Goal: Task Accomplishment & Management: Manage account settings

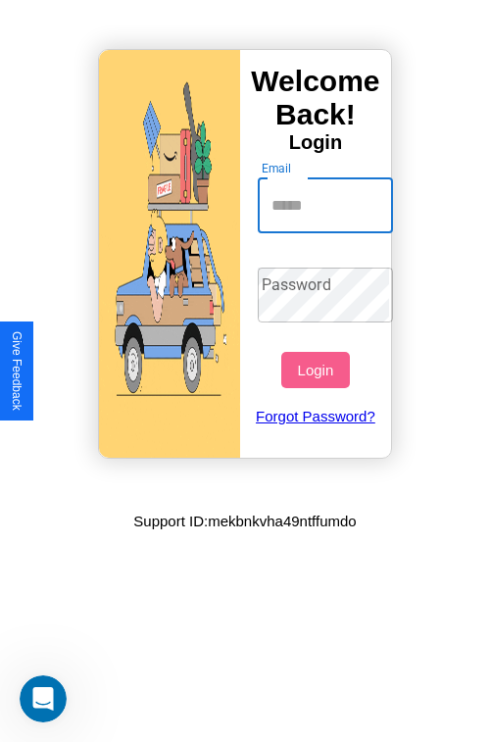
click at [327, 205] on input "Email" at bounding box center [326, 205] width 136 height 55
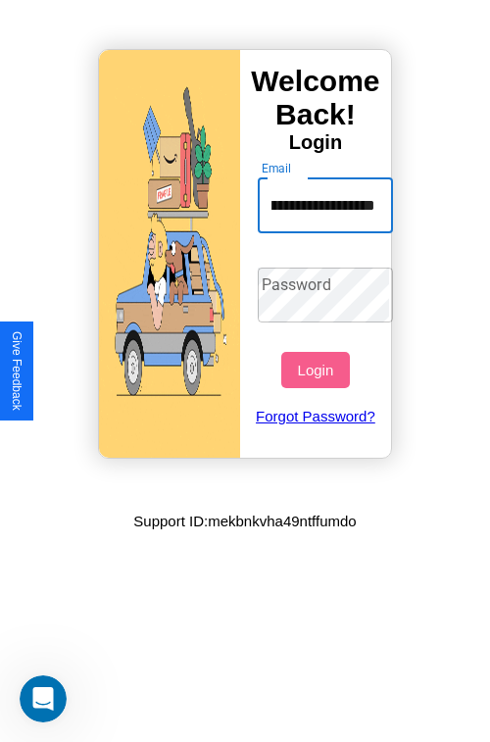
scroll to position [0, 89]
type input "**********"
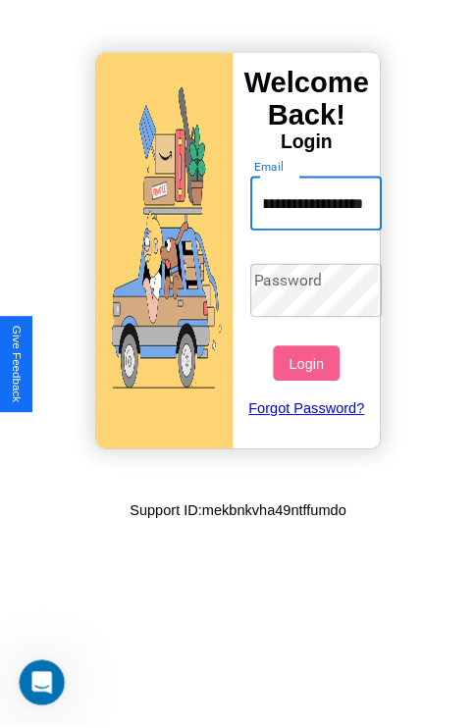
scroll to position [0, 0]
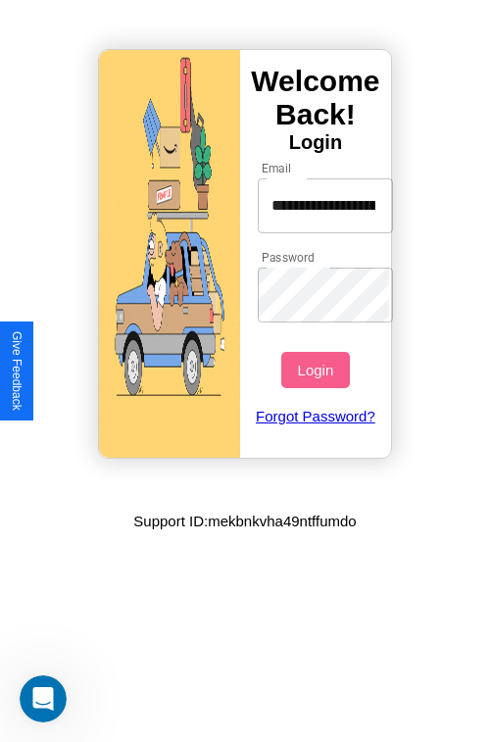
click at [318, 370] on button "Login" at bounding box center [315, 370] width 68 height 36
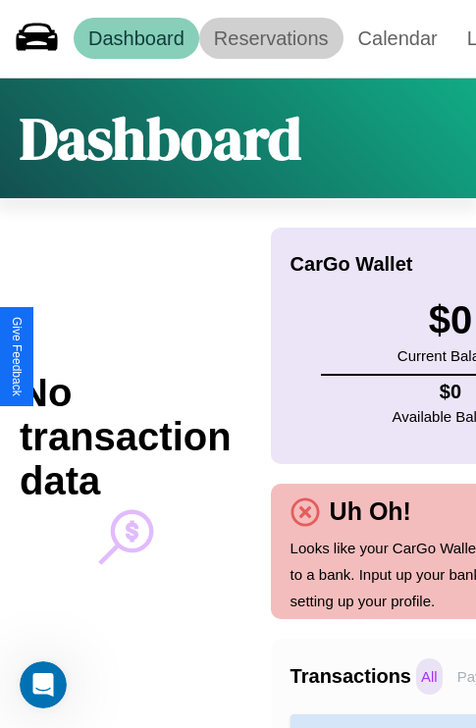
click at [271, 38] on link "Reservations" at bounding box center [271, 38] width 144 height 41
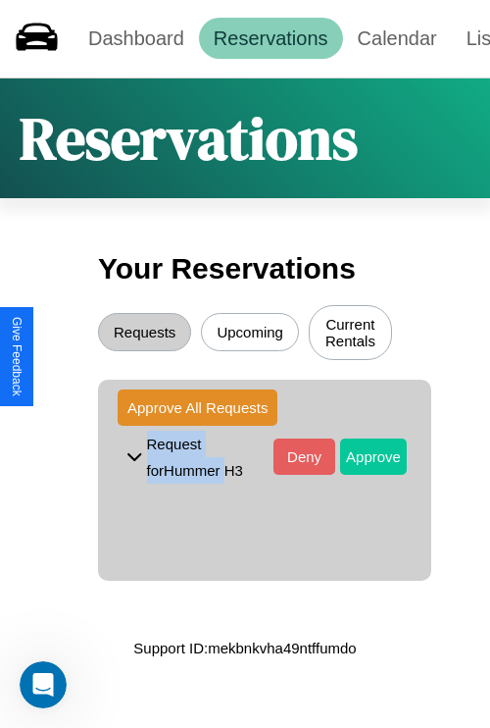
click at [359, 459] on button "Approve" at bounding box center [373, 456] width 67 height 36
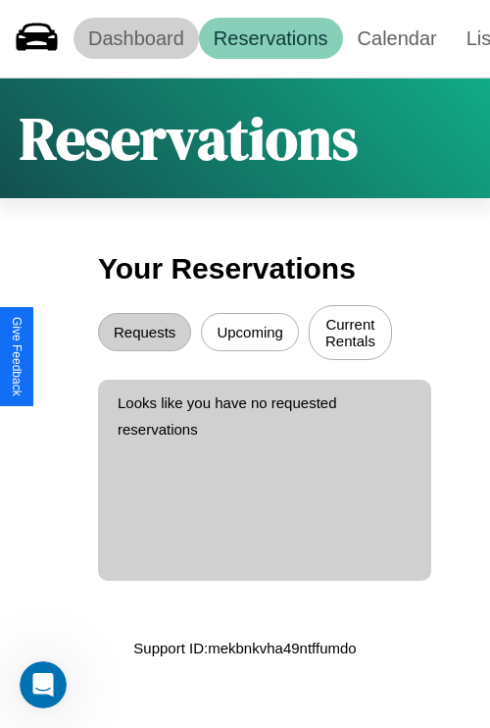
click at [135, 38] on link "Dashboard" at bounding box center [137, 38] width 126 height 41
